Goal: Task Accomplishment & Management: Use online tool/utility

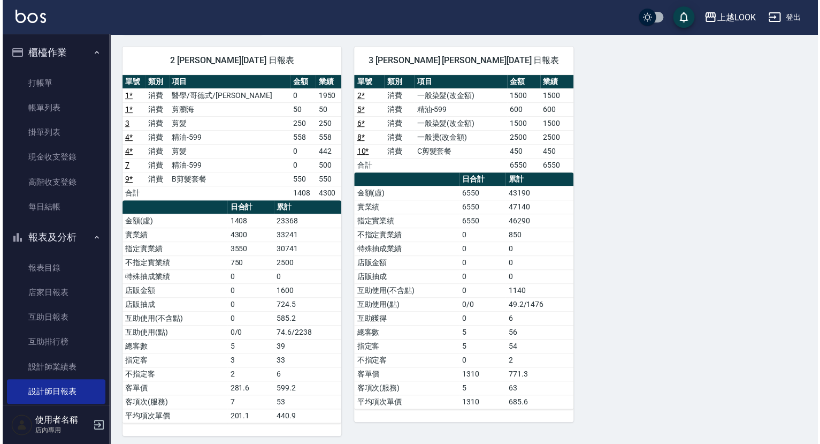
scroll to position [178, 0]
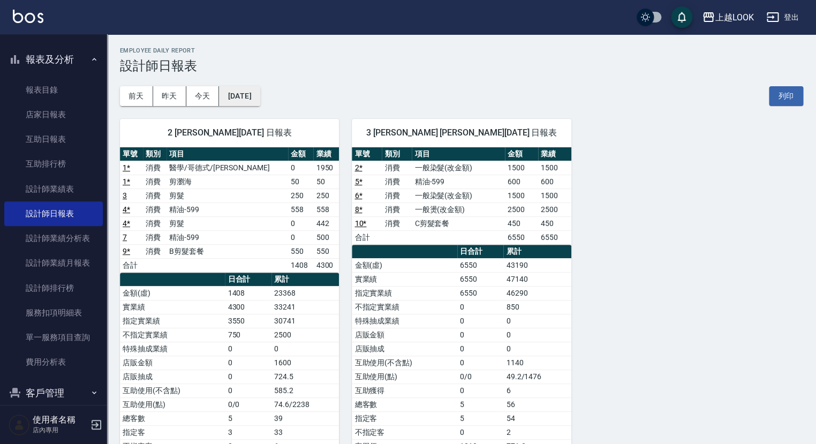
click at [258, 94] on button "2025/09/09" at bounding box center [239, 96] width 41 height 20
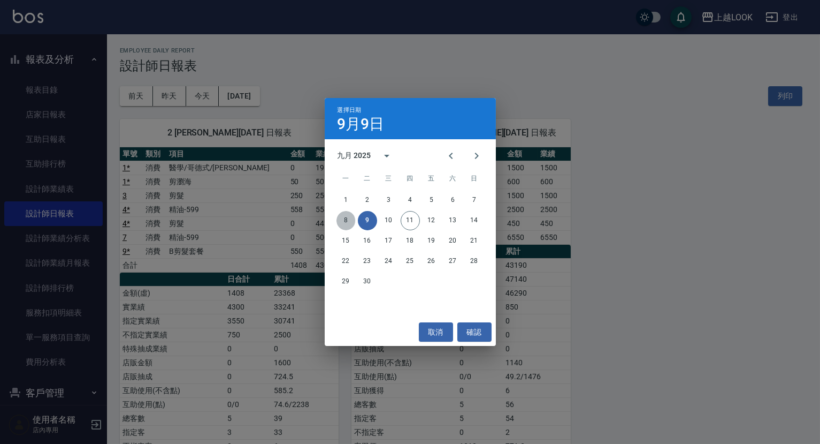
click at [350, 220] on button "8" at bounding box center [346, 220] width 19 height 19
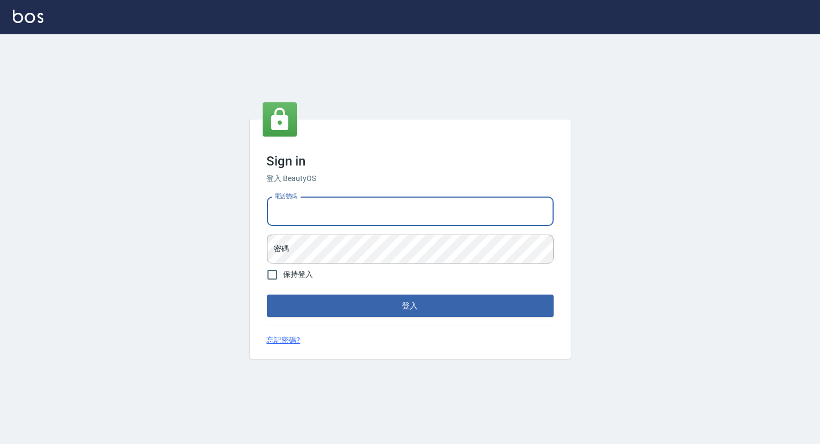
type input "0423178168"
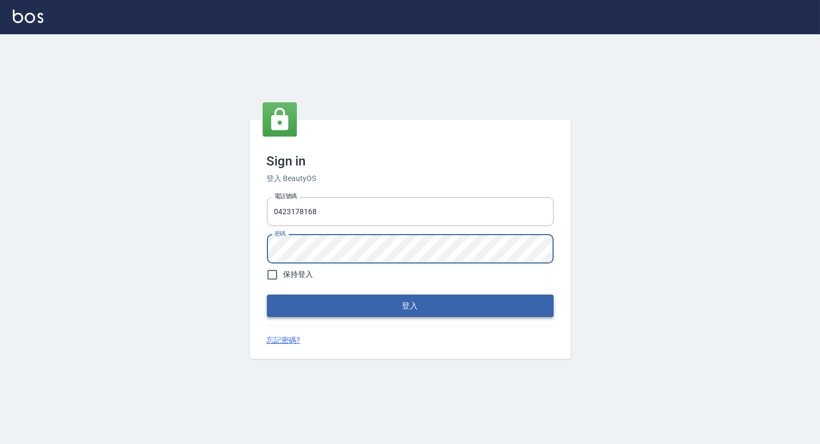
click at [353, 303] on button "登入" at bounding box center [410, 305] width 287 height 22
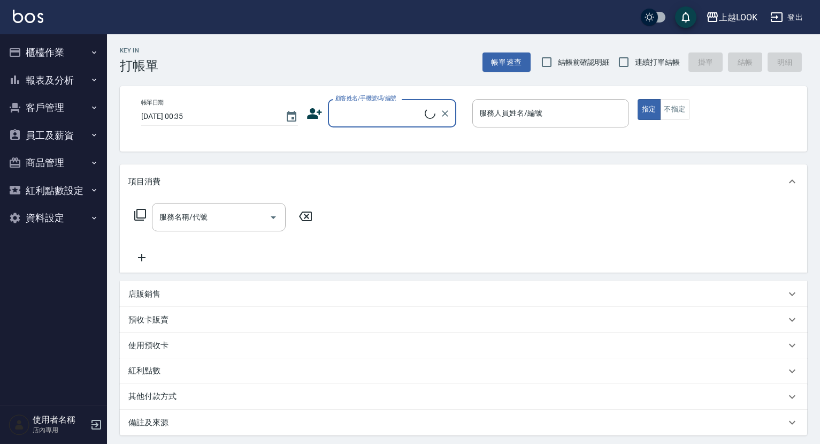
click at [38, 73] on button "報表及分析" at bounding box center [53, 80] width 98 height 28
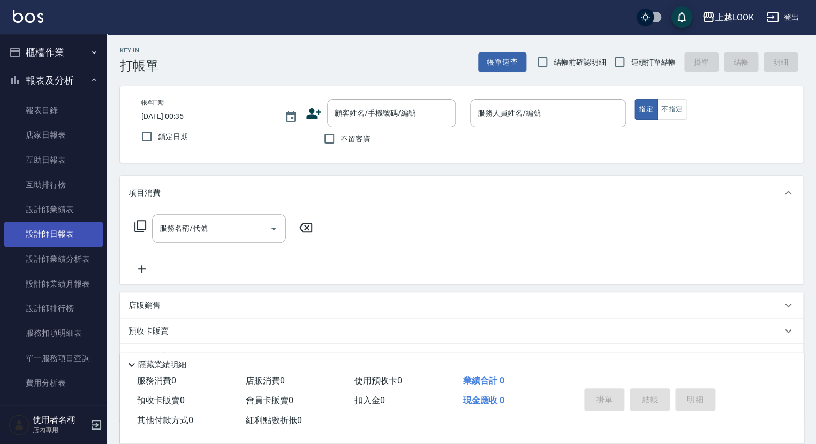
click at [64, 233] on link "設計師日報表" at bounding box center [53, 234] width 98 height 25
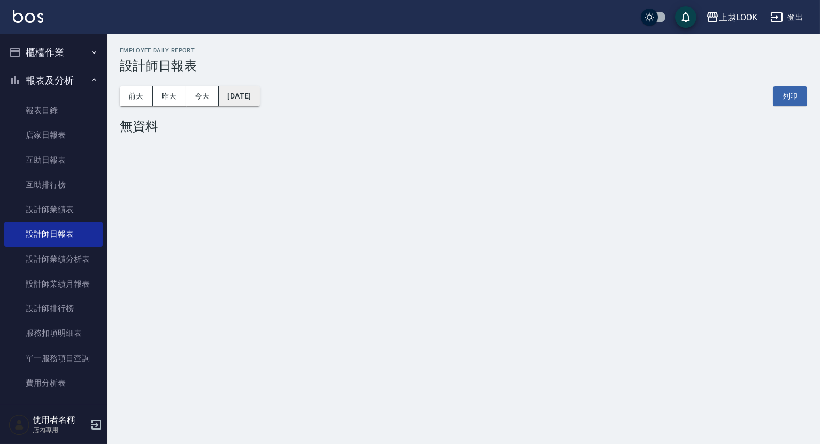
click at [249, 101] on button "[DATE]" at bounding box center [239, 96] width 41 height 20
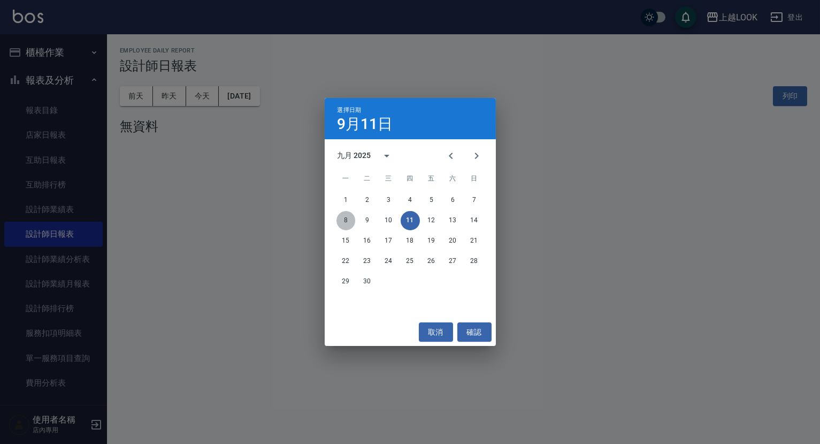
click at [341, 219] on button "8" at bounding box center [346, 220] width 19 height 19
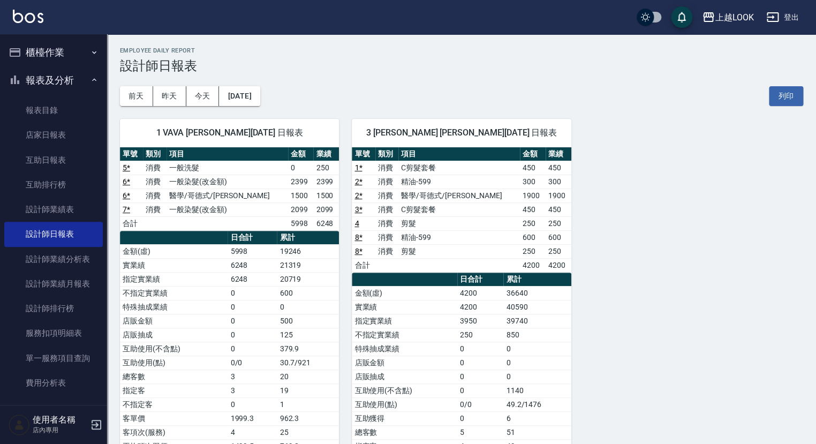
click at [263, 110] on div "1 VAVA [PERSON_NAME][DATE] 日報表 單號 類別 項目 金額 業績 5 * 消費 一般洗髮 0 250 6 * 消費 一般染髮(改金額…" at bounding box center [223, 314] width 232 height 416
click at [260, 101] on button "[DATE]" at bounding box center [239, 96] width 41 height 20
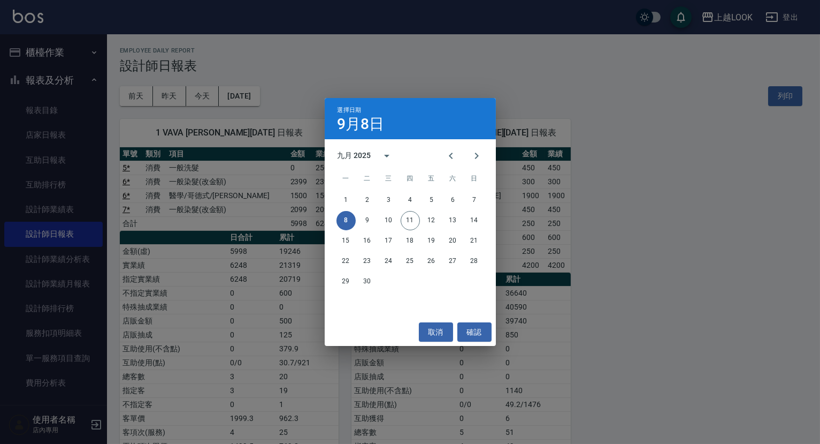
click at [348, 217] on button "8" at bounding box center [346, 220] width 19 height 19
click at [292, 100] on div "選擇日期 [DATE] 九月 2025 一 二 三 四 五 六 日 1 2 3 4 5 6 7 8 9 10 11 12 13 14 15 16 17 18 …" at bounding box center [410, 222] width 820 height 444
